Goal: Transaction & Acquisition: Book appointment/travel/reservation

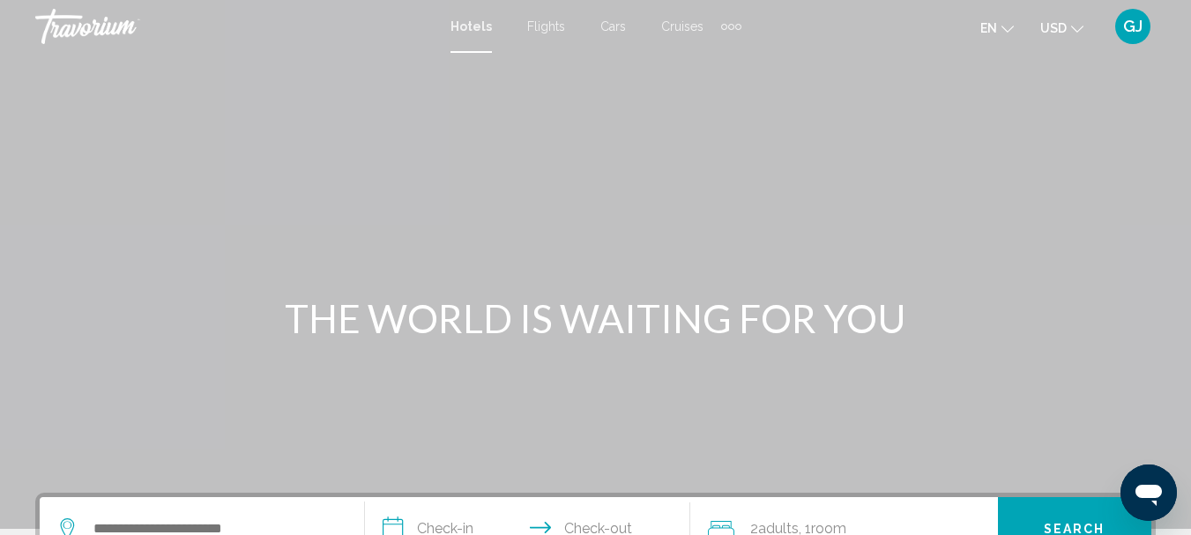
click at [730, 26] on div "Extra navigation items" at bounding box center [731, 27] width 6 height 6
click at [716, 55] on span "Activities" at bounding box center [702, 59] width 49 height 14
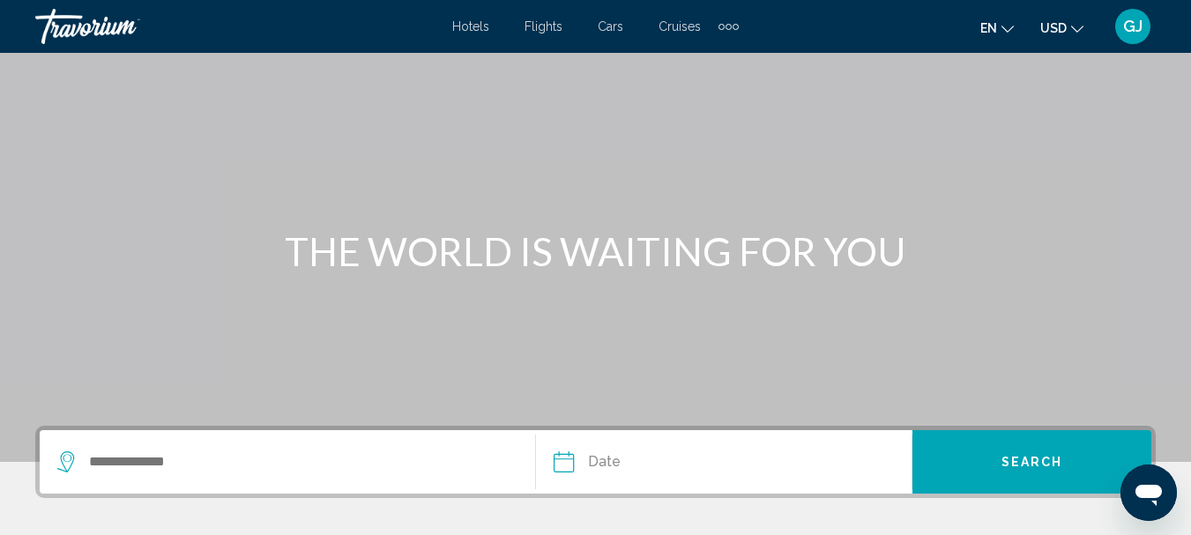
scroll to position [264, 0]
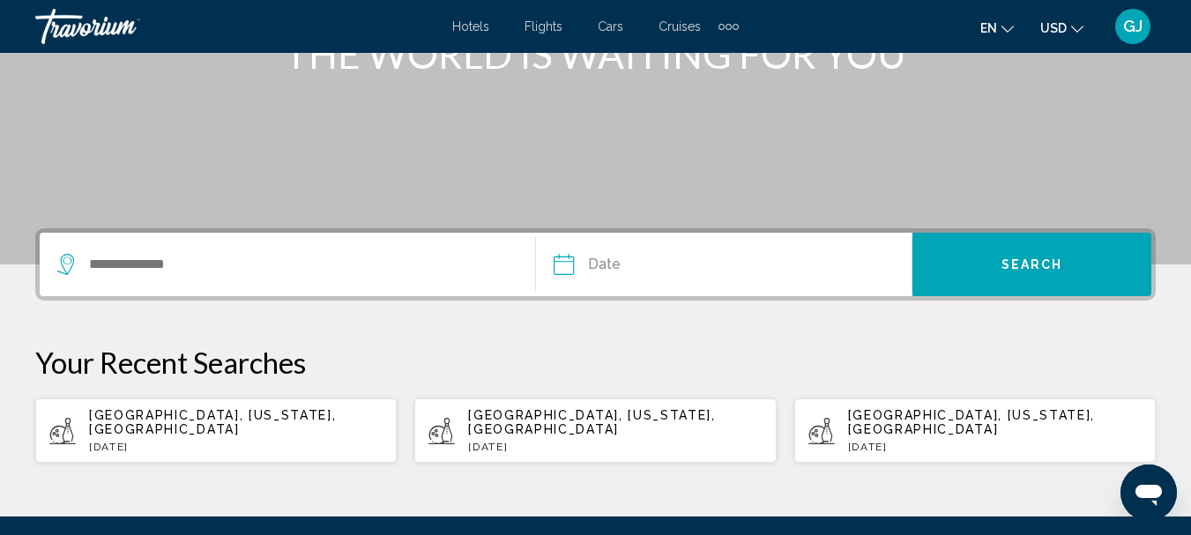
click at [336, 419] on span "[GEOGRAPHIC_DATA], [US_STATE], [GEOGRAPHIC_DATA]" at bounding box center [212, 422] width 247 height 28
type input "**********"
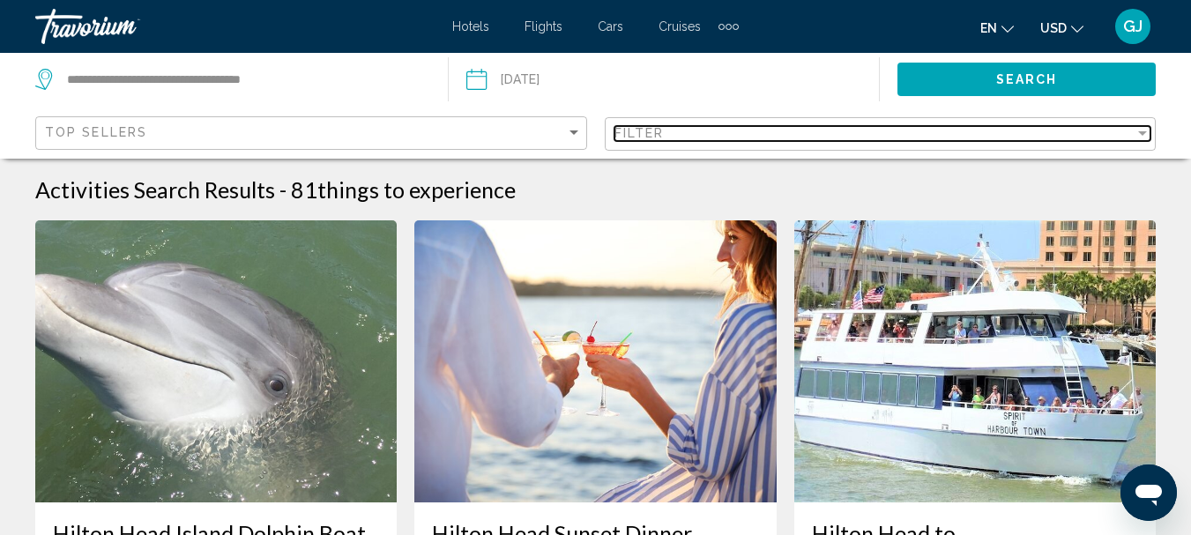
click at [1135, 126] on div "Filter" at bounding box center [1142, 133] width 16 height 14
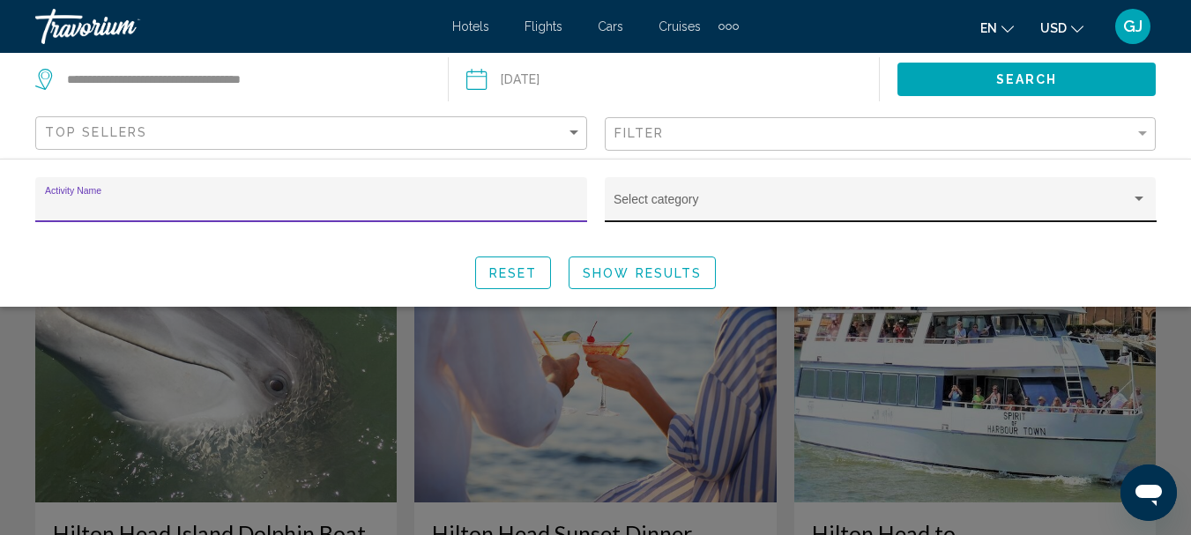
click at [827, 197] on div "Select category" at bounding box center [879, 205] width 533 height 36
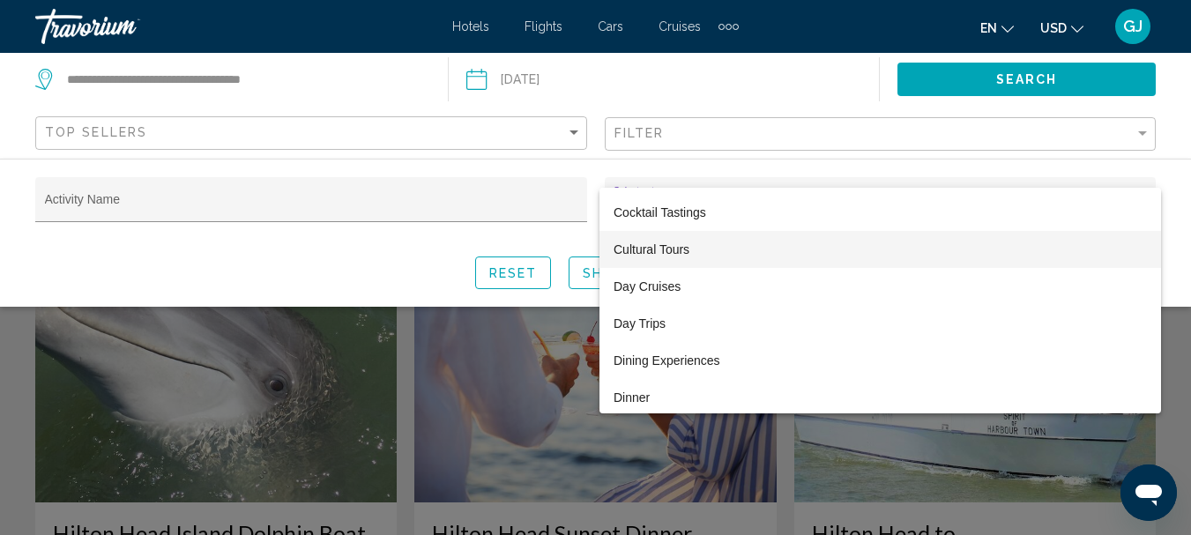
scroll to position [441, 0]
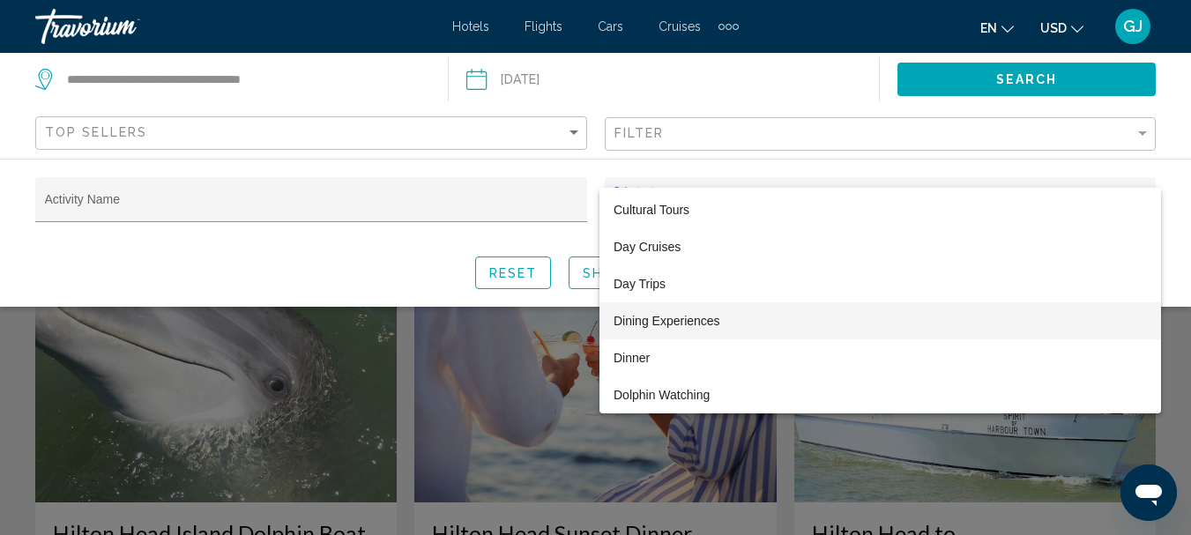
click at [670, 321] on span "Dining Experiences" at bounding box center [879, 320] width 533 height 37
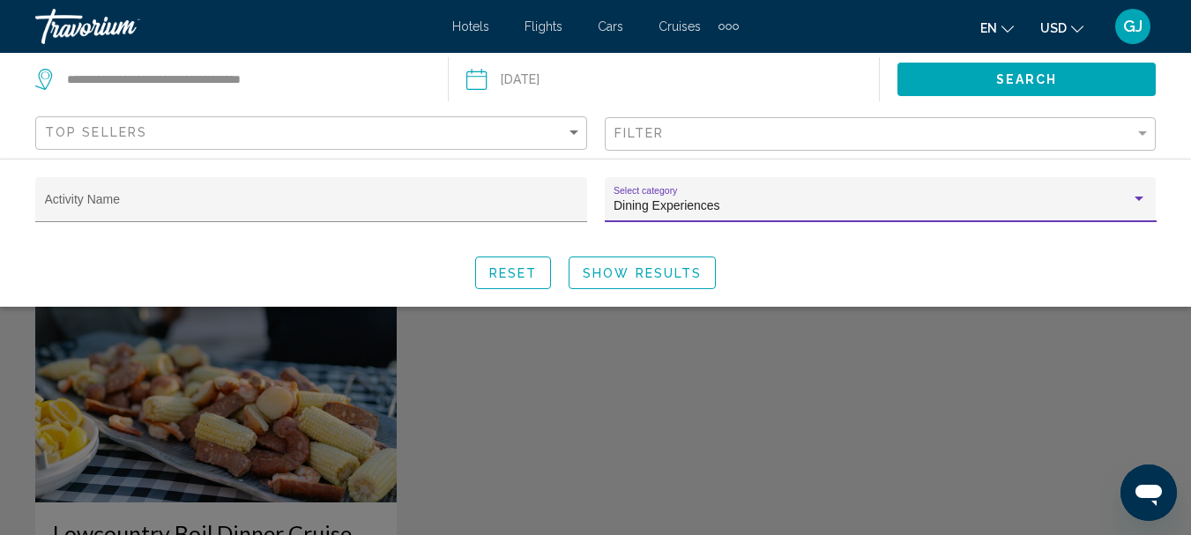
click at [1135, 194] on div "Search widget" at bounding box center [1139, 199] width 16 height 14
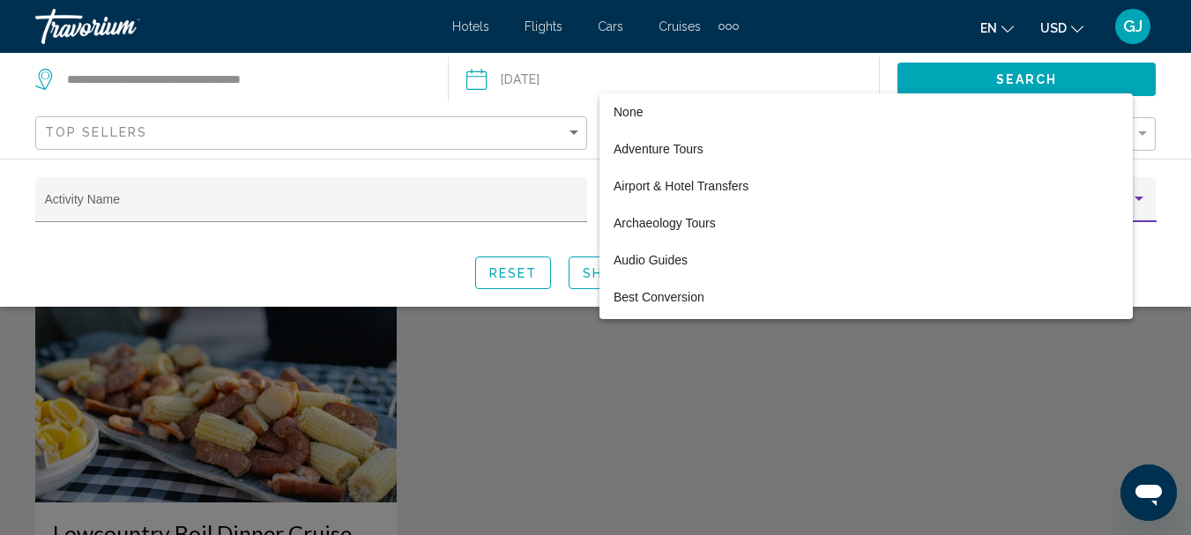
scroll to position [461, 0]
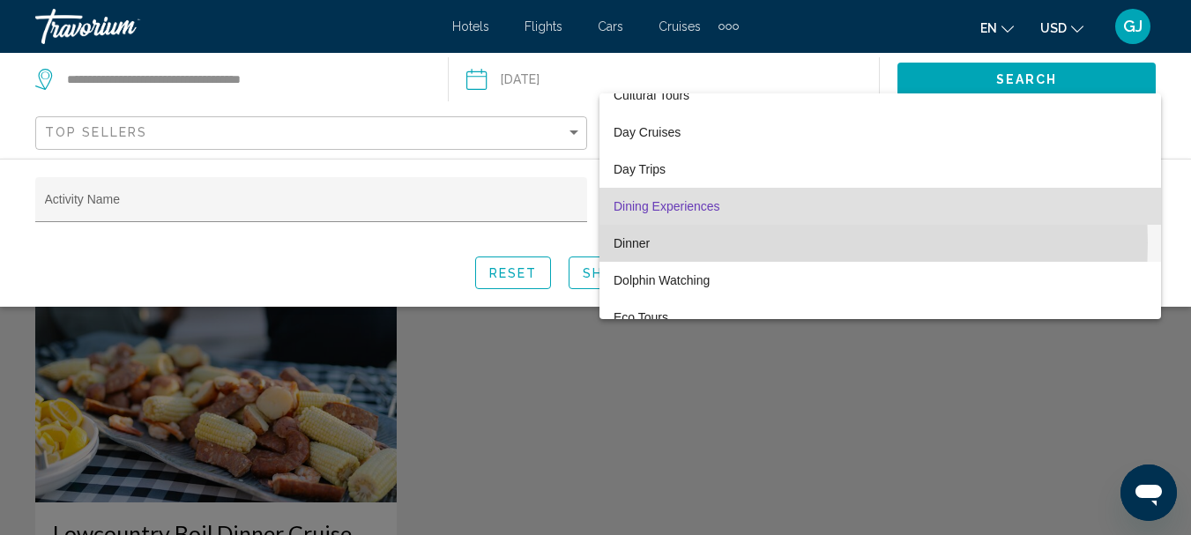
click at [635, 242] on span "Dinner" at bounding box center [879, 243] width 533 height 37
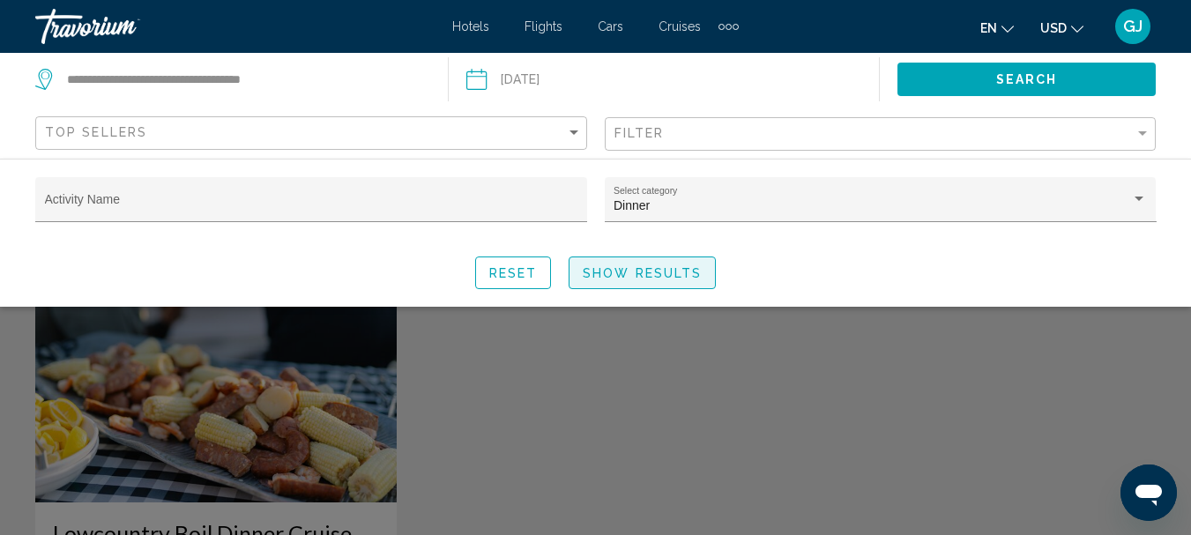
click at [635, 274] on span "Show Results" at bounding box center [642, 273] width 119 height 14
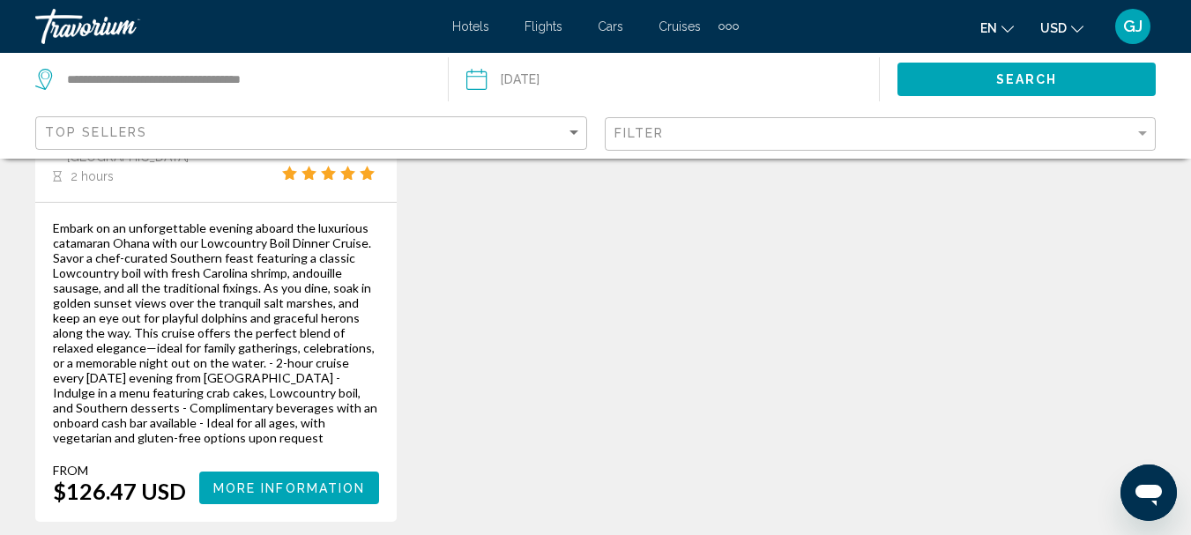
scroll to position [441, 0]
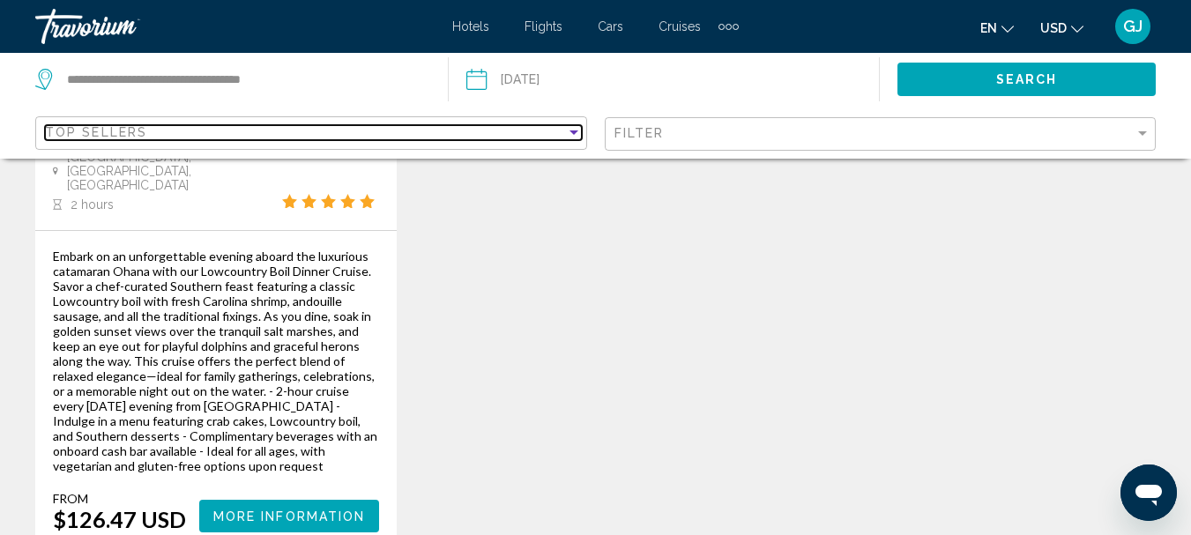
click at [198, 133] on div "Top Sellers" at bounding box center [305, 132] width 521 height 14
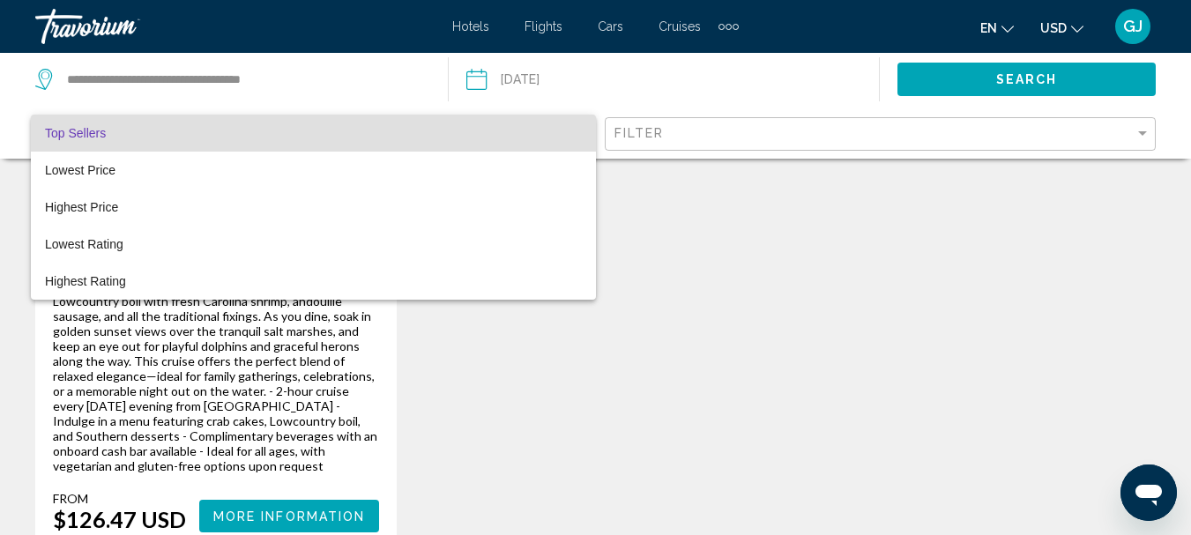
click at [745, 487] on div at bounding box center [595, 267] width 1191 height 535
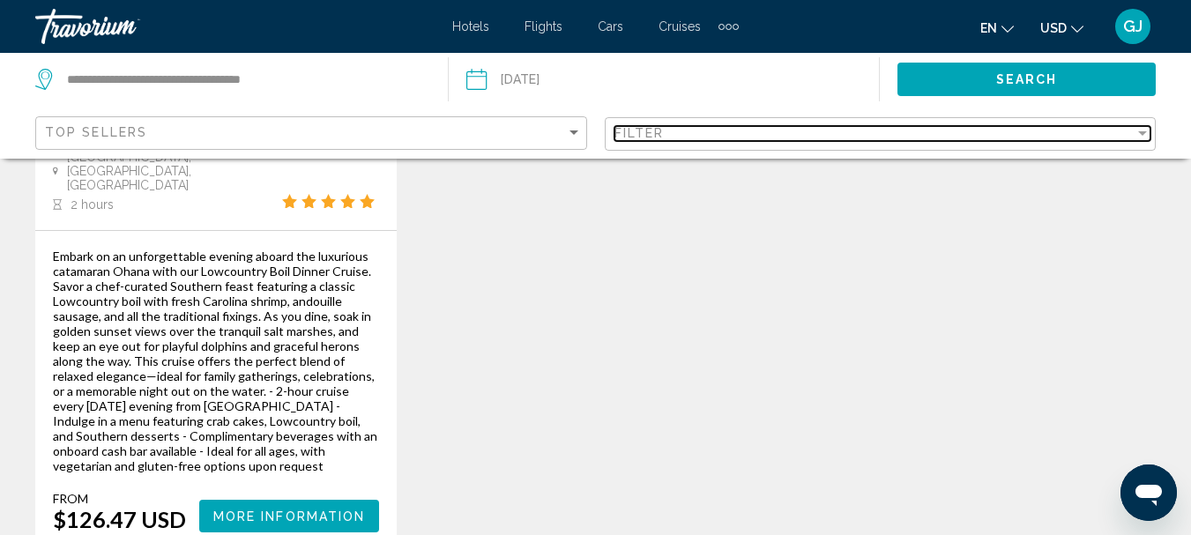
click at [1143, 129] on div "Filter" at bounding box center [1142, 133] width 16 height 14
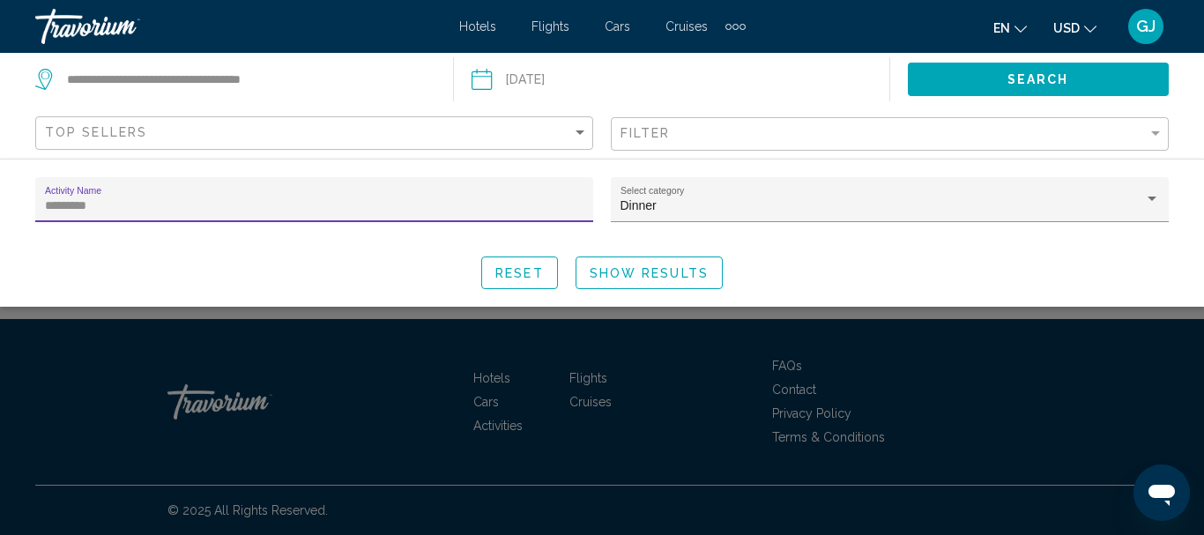
type input "*********"
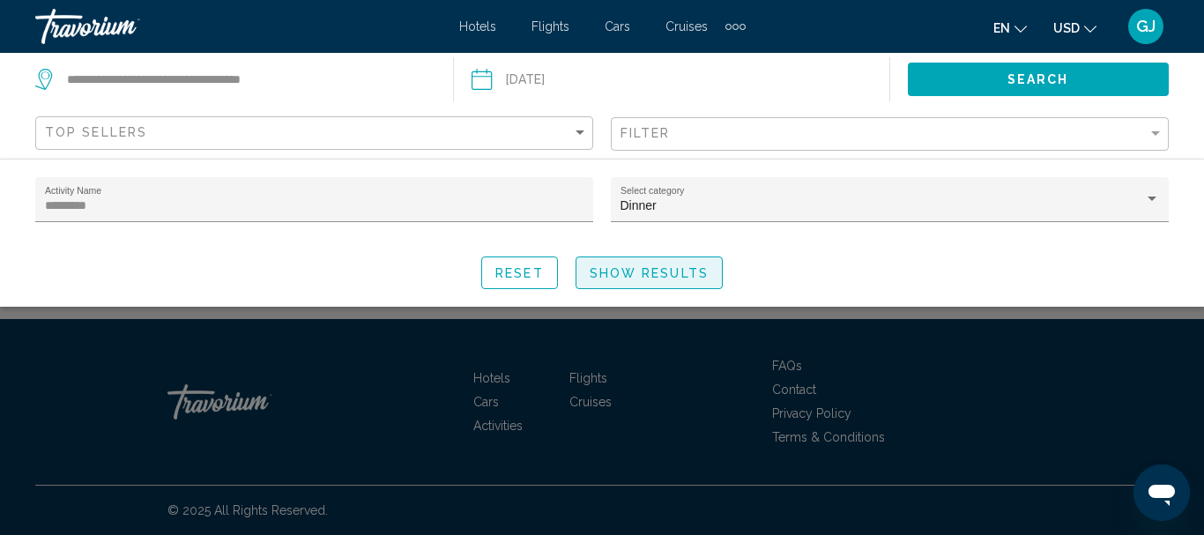
click at [655, 267] on span "Show Results" at bounding box center [649, 273] width 119 height 14
